Goal: Navigation & Orientation: Find specific page/section

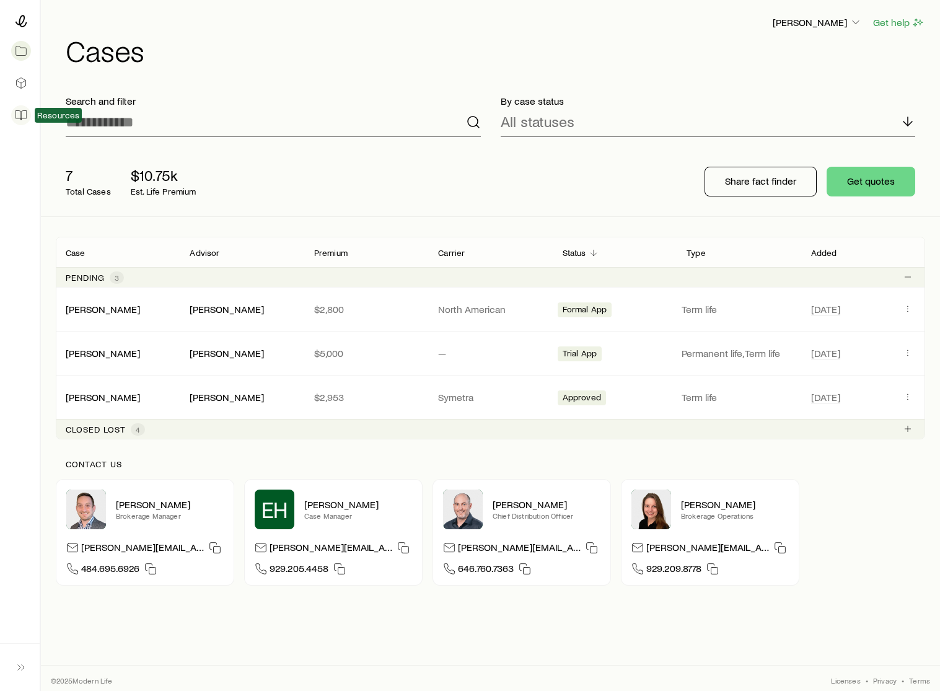
click at [22, 115] on icon at bounding box center [21, 115] width 12 height 12
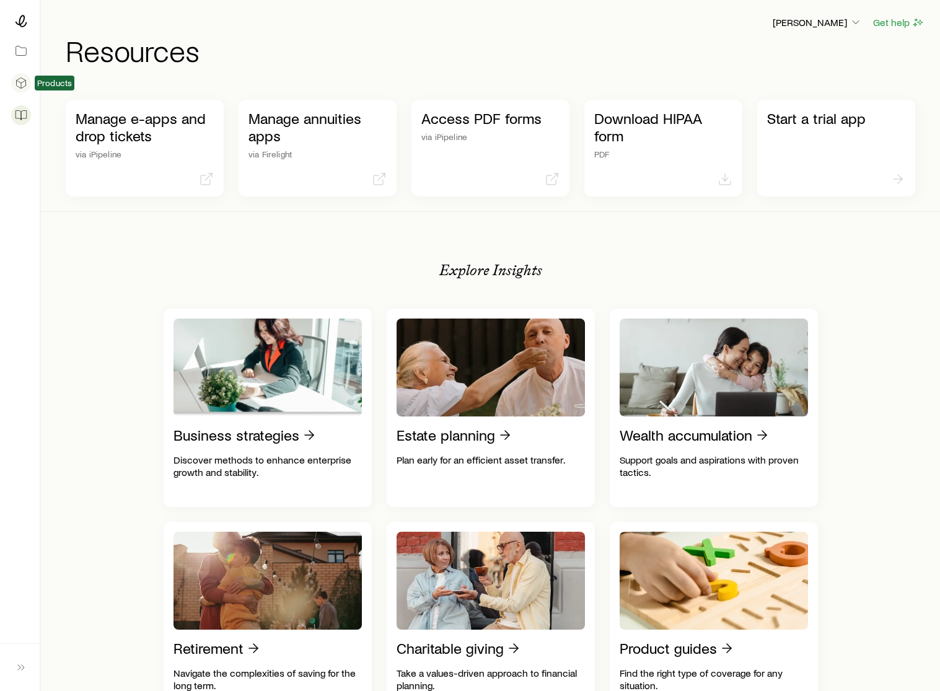
click at [27, 86] on icon at bounding box center [21, 83] width 12 height 12
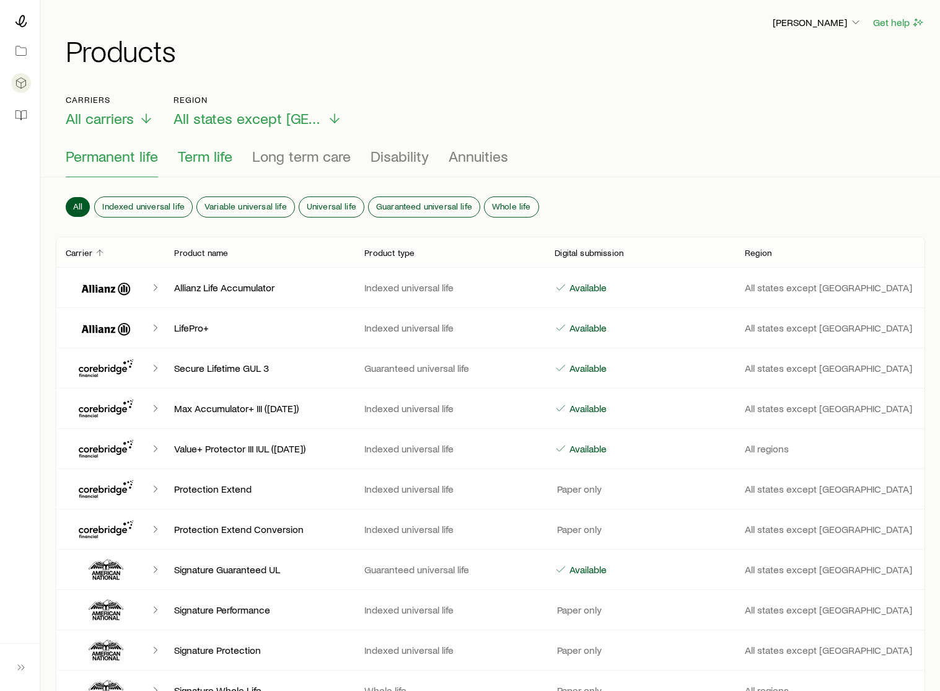
click at [207, 162] on span "Term life" at bounding box center [205, 155] width 55 height 17
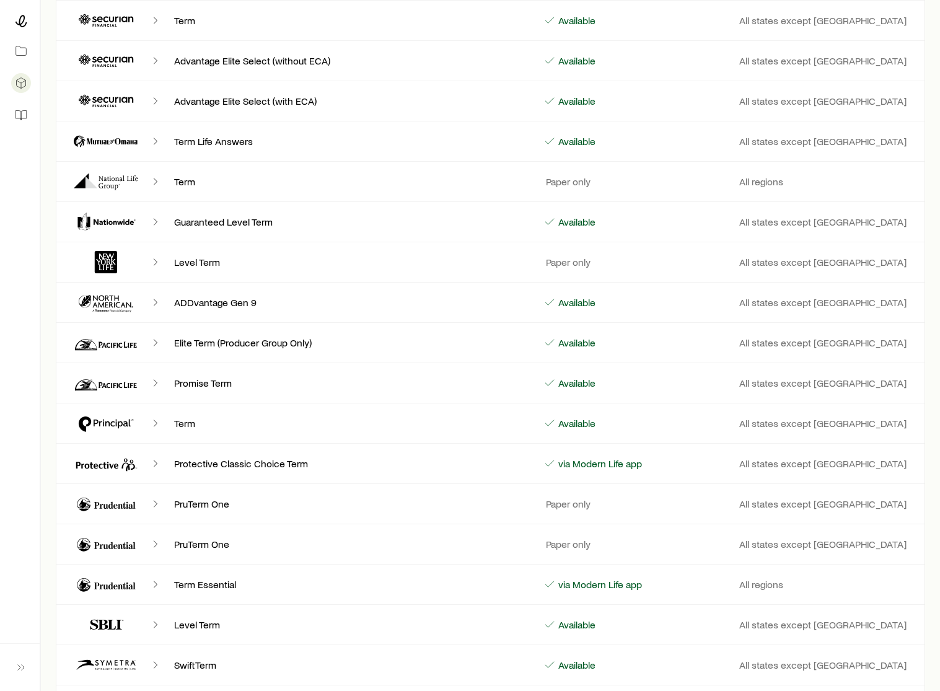
scroll to position [956, 0]
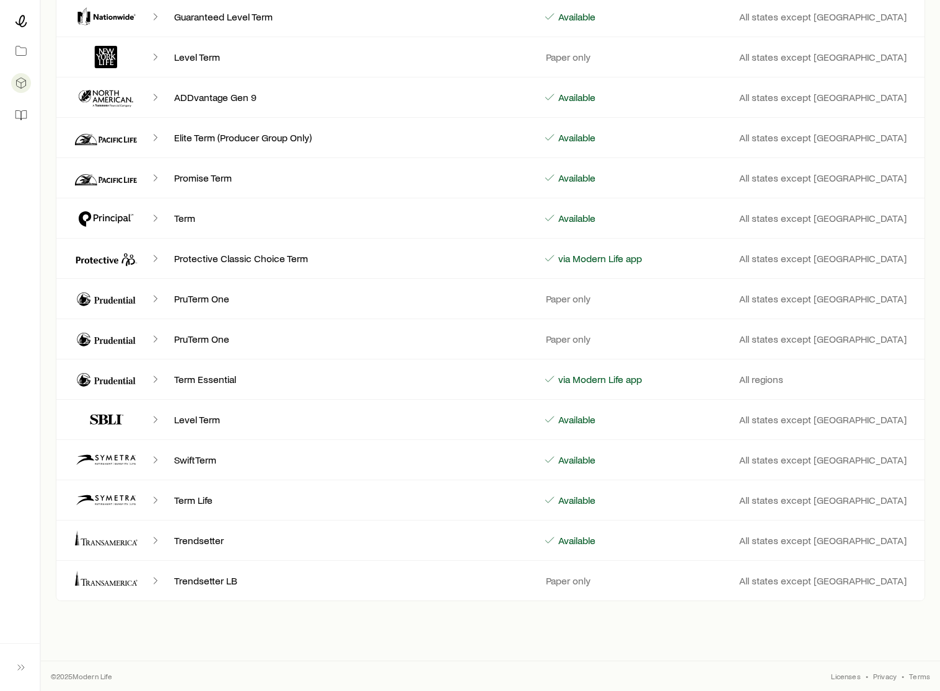
click at [152, 496] on icon "Client cases" at bounding box center [155, 500] width 12 height 12
click at [215, 463] on p "SwiftTerm" at bounding box center [348, 459] width 349 height 12
click at [121, 462] on icon "Client cases" at bounding box center [106, 460] width 74 height 30
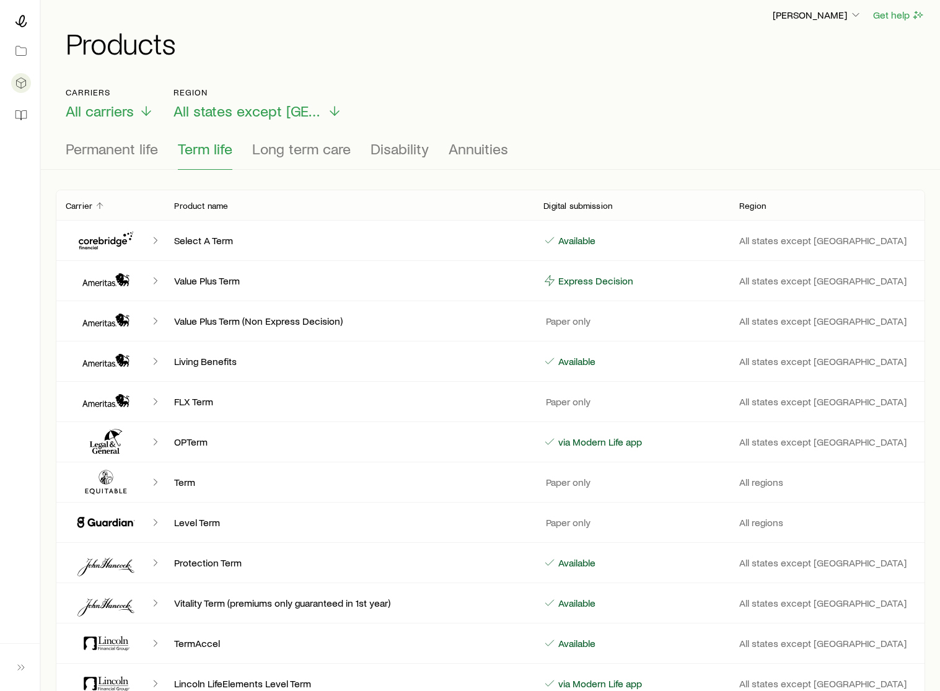
scroll to position [0, 0]
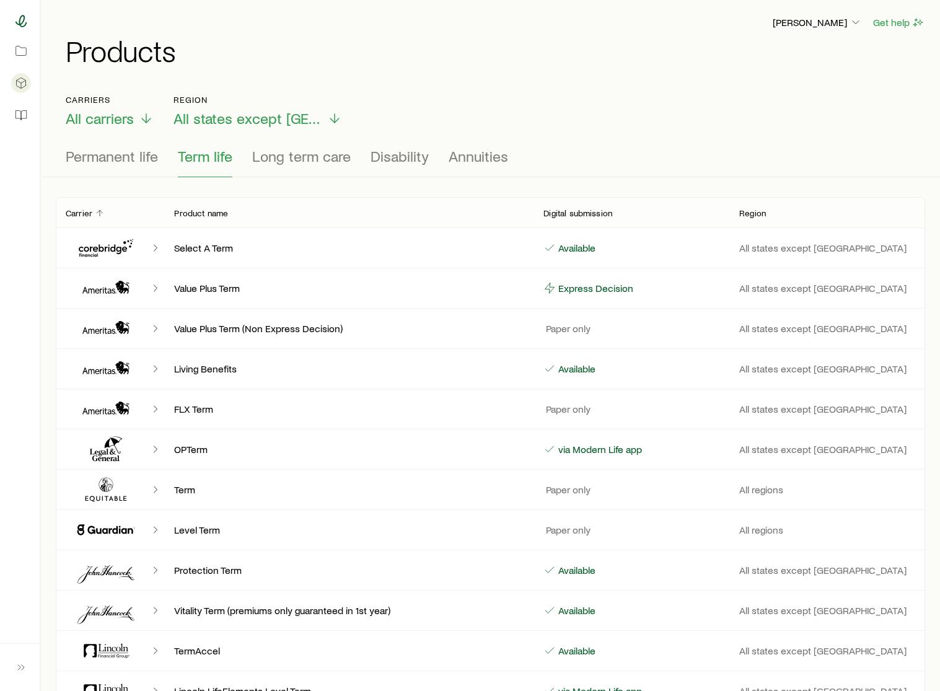
click at [25, 24] on icon at bounding box center [21, 21] width 12 height 12
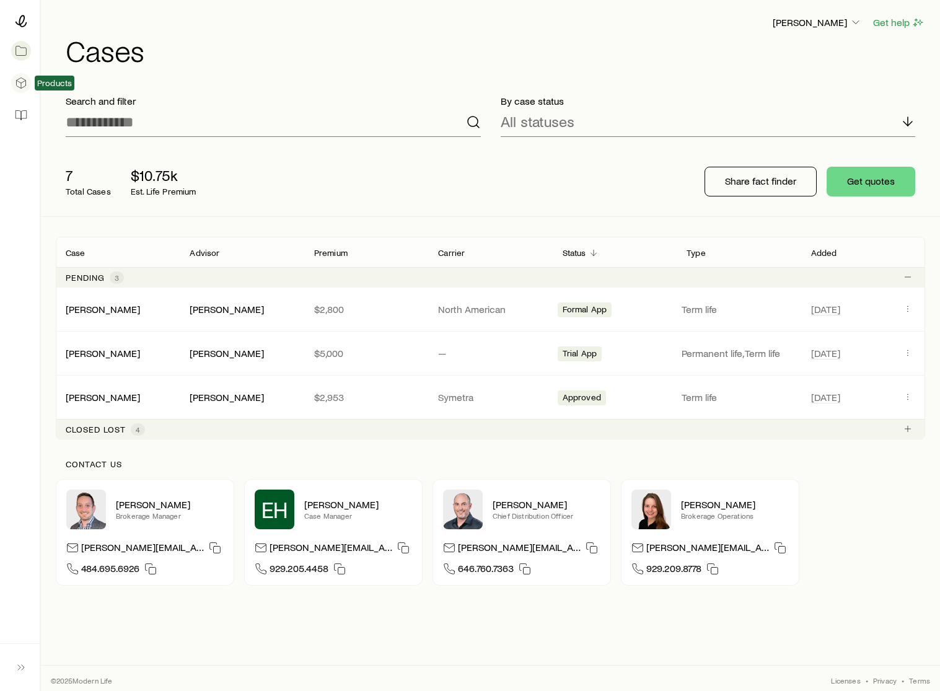
click at [22, 83] on icon at bounding box center [21, 83] width 12 height 12
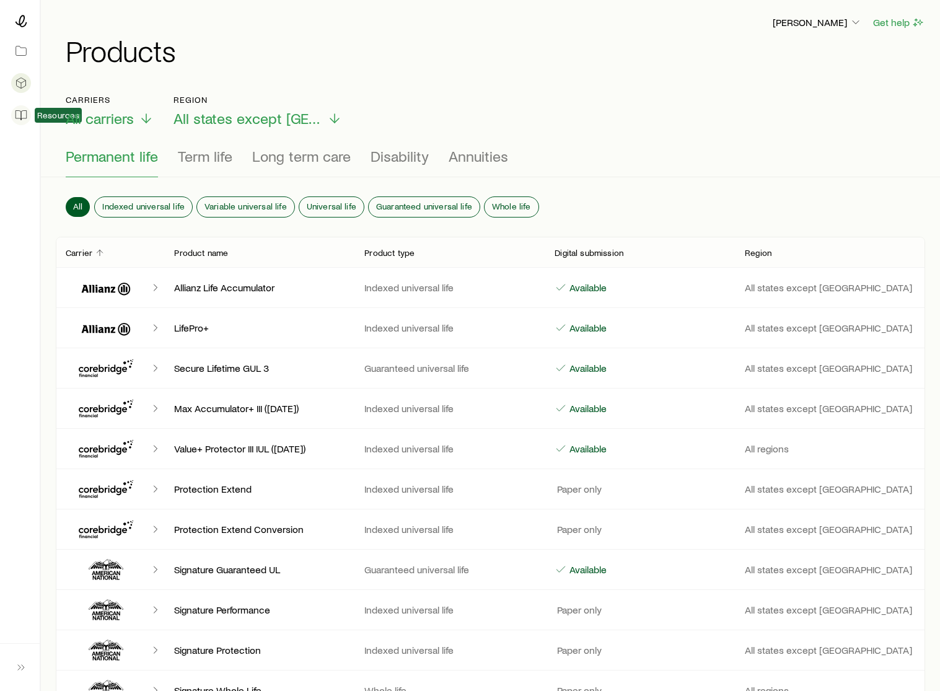
click at [22, 115] on icon at bounding box center [21, 115] width 12 height 12
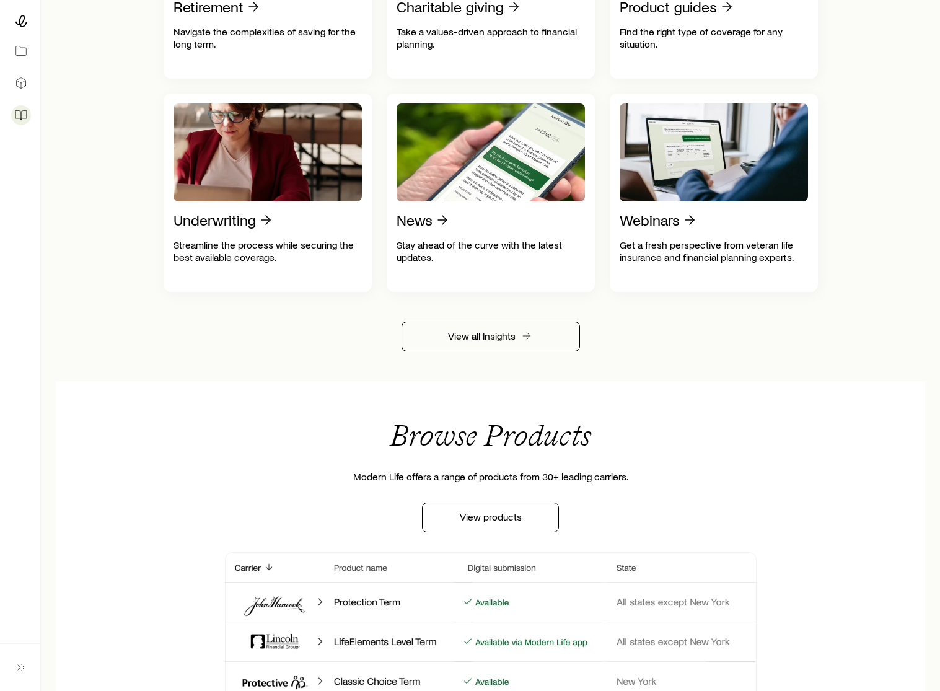
scroll to position [640, 0]
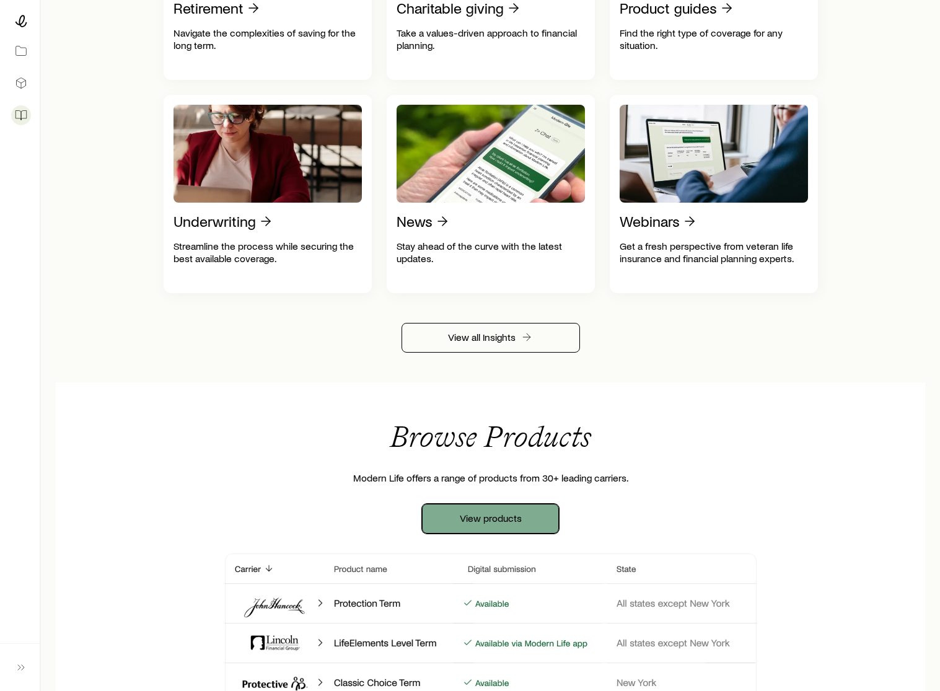
click at [515, 520] on link "View products" at bounding box center [490, 519] width 137 height 30
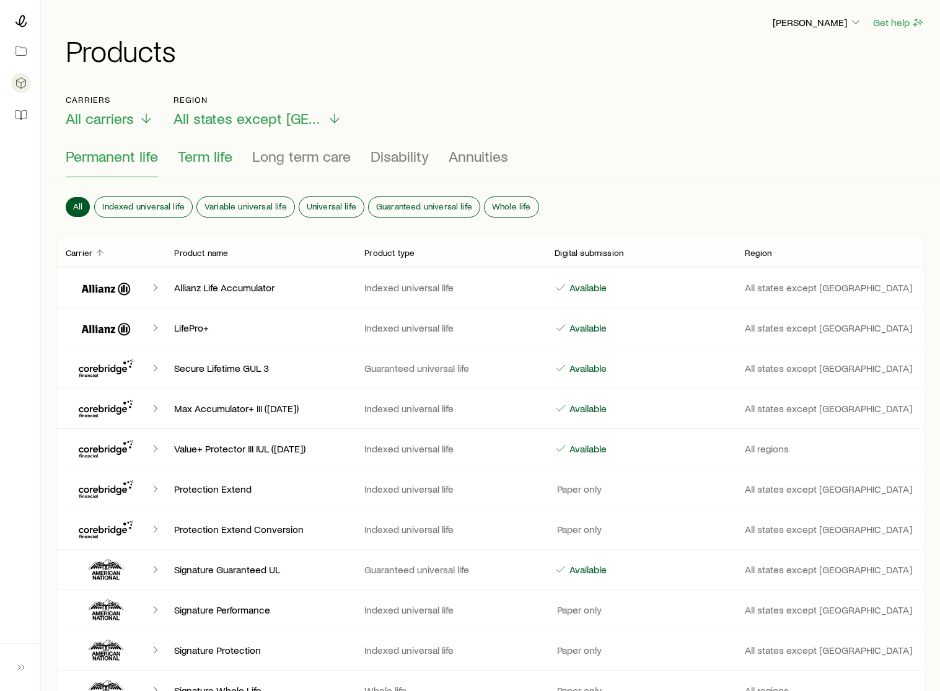
click at [196, 158] on span "Term life" at bounding box center [205, 155] width 55 height 17
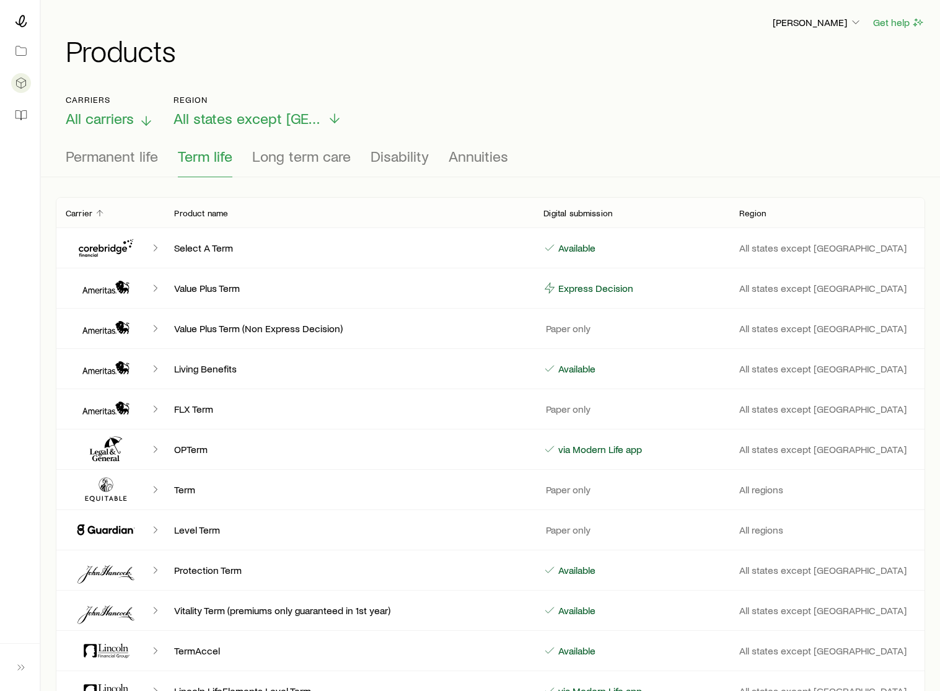
click at [86, 114] on span "All carriers" at bounding box center [100, 118] width 68 height 17
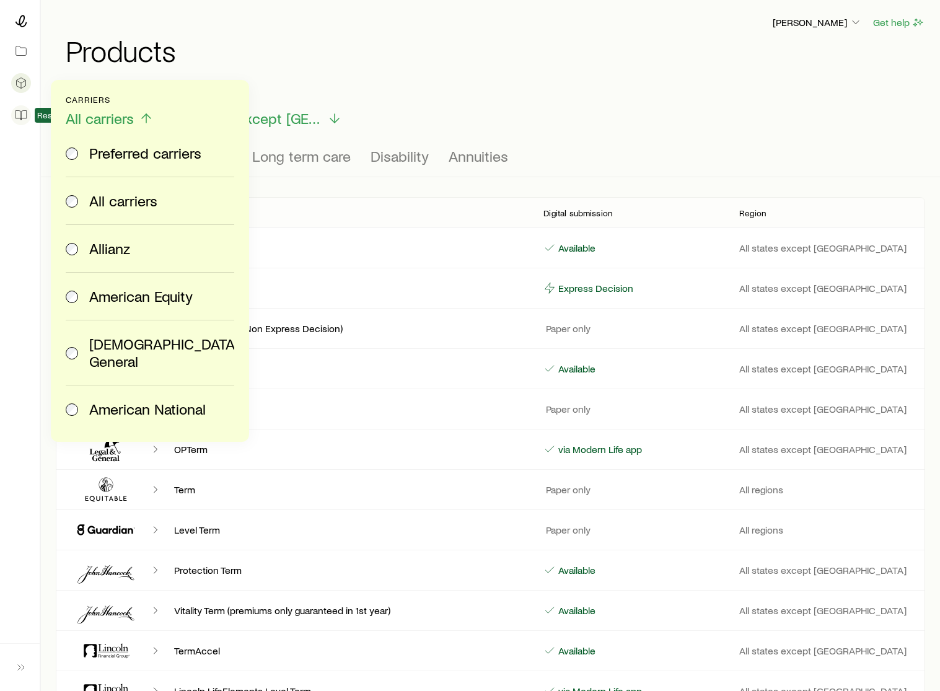
click at [18, 112] on icon at bounding box center [21, 115] width 12 height 12
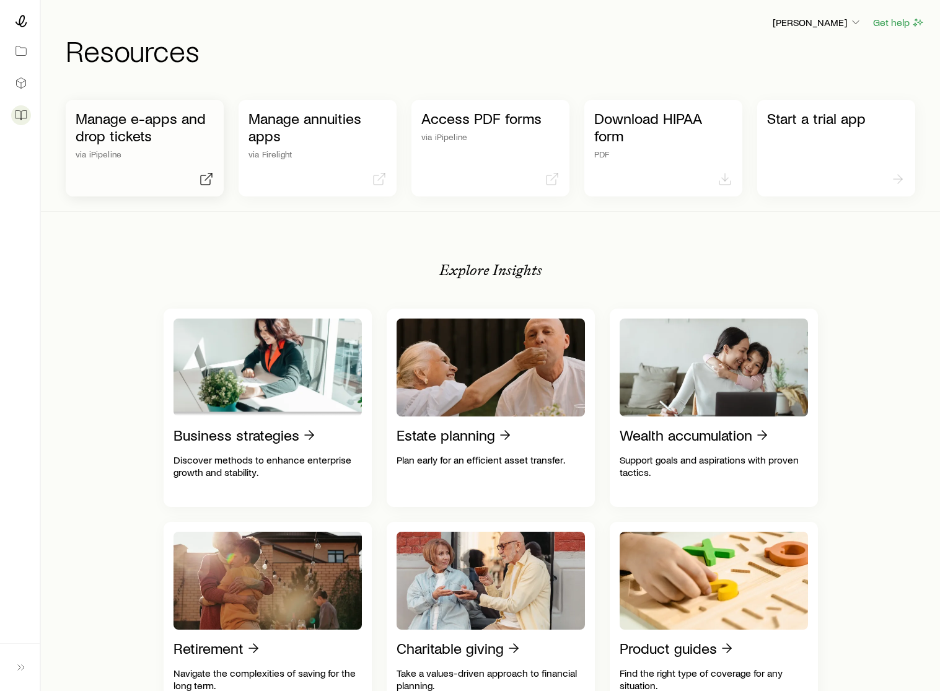
click at [144, 124] on p "Manage e-apps and drop tickets" at bounding box center [145, 127] width 138 height 35
